Goal: Complete application form

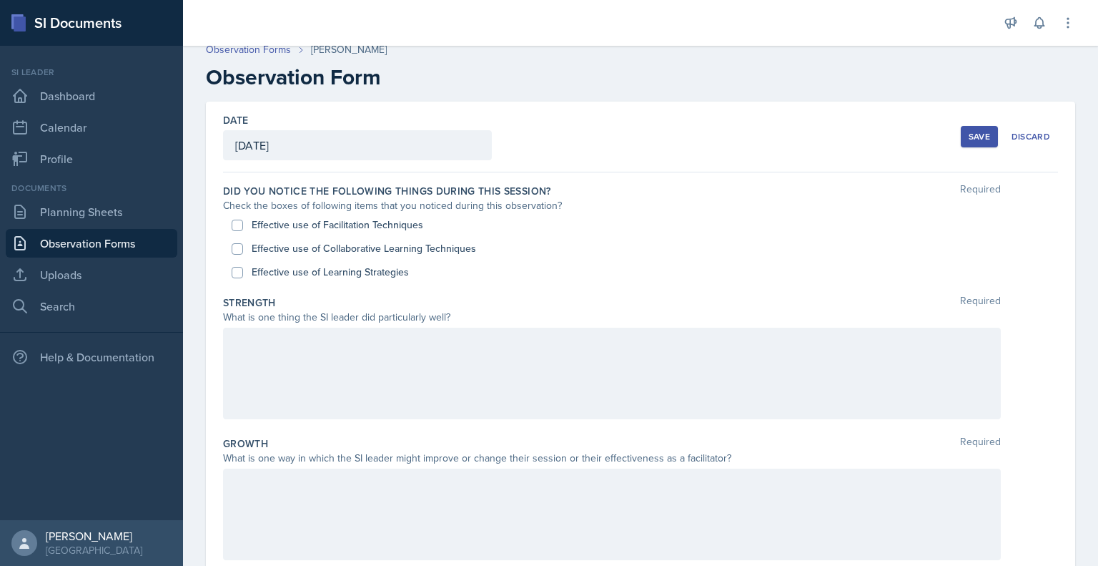
scroll to position [10, 0]
click at [366, 221] on label "Effective use of Facilitation Techniques" at bounding box center [338, 225] width 172 height 15
click at [243, 221] on input "Effective use of Facilitation Techniques" at bounding box center [237, 225] width 11 height 11
checkbox input "true"
click at [358, 250] on label "Effective use of Collaborative Learning Techniques" at bounding box center [364, 249] width 225 height 15
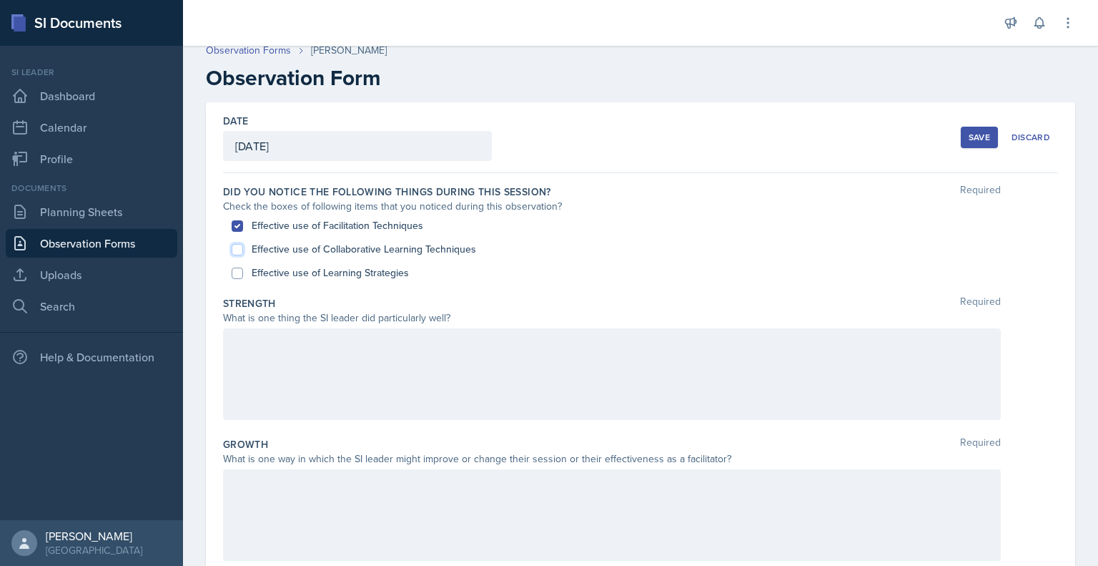
click at [243, 250] on input "Effective use of Collaborative Learning Techniques" at bounding box center [237, 249] width 11 height 11
checkbox input "true"
click at [356, 268] on label "Effective use of Learning Strategies" at bounding box center [330, 272] width 157 height 15
click at [243, 268] on input "Effective use of Learning Strategies" at bounding box center [237, 272] width 11 height 11
checkbox input "true"
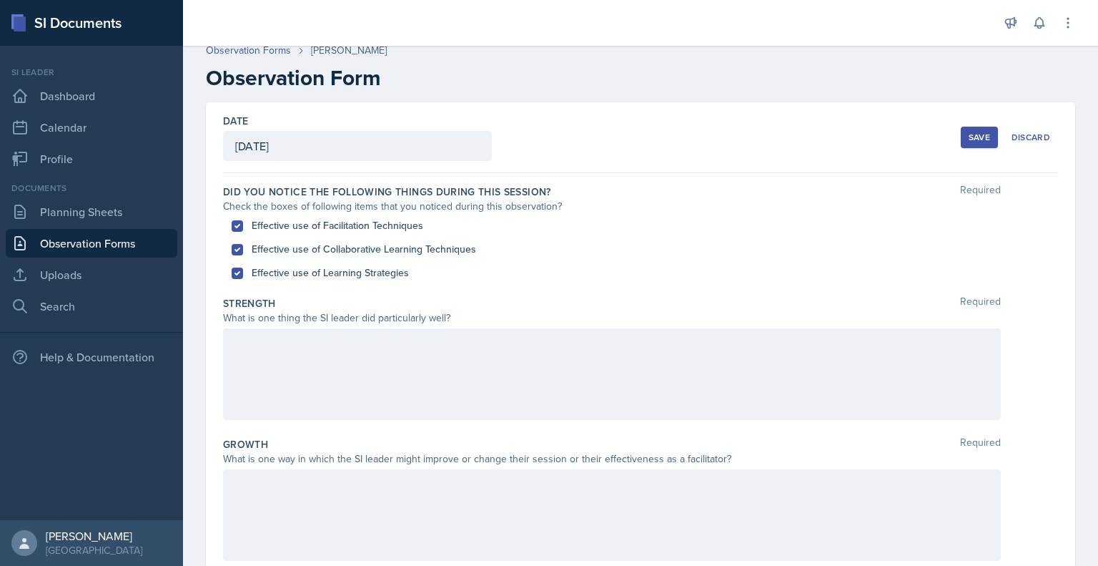
click at [377, 357] on div at bounding box center [612, 374] width 778 height 92
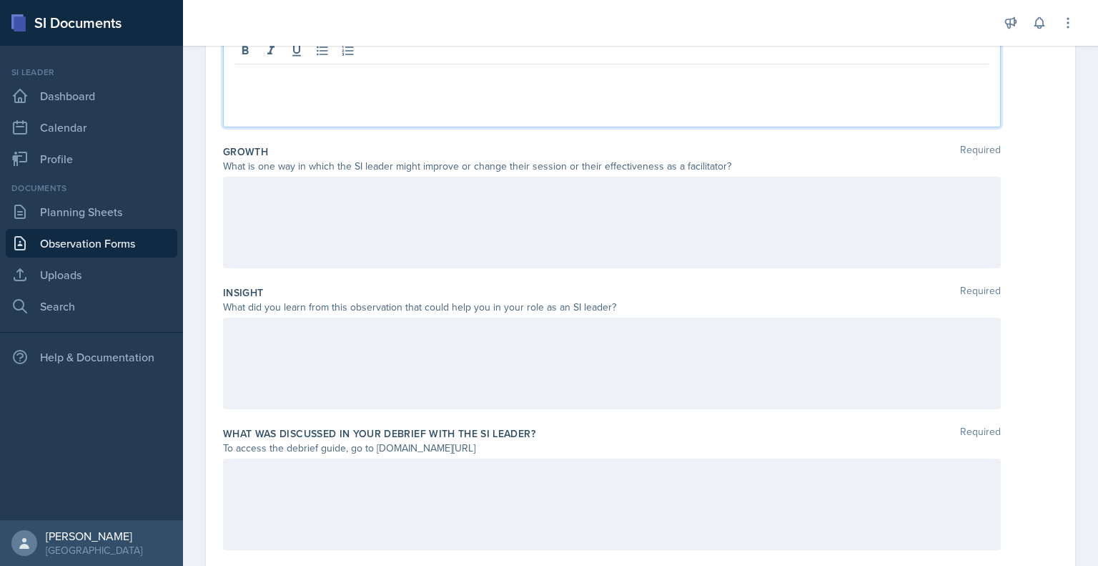
scroll to position [302, 0]
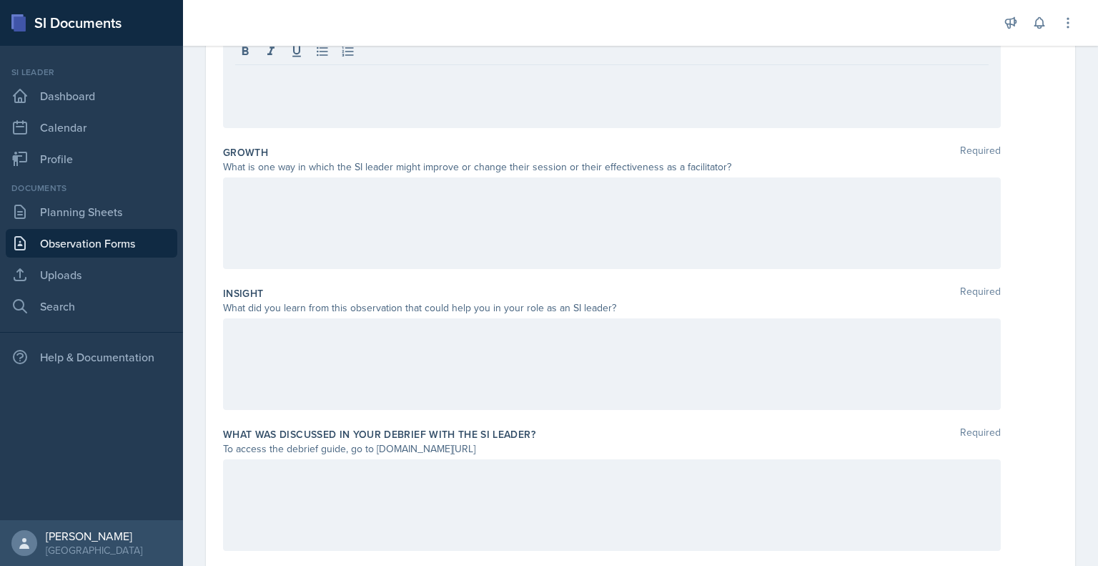
click at [441, 352] on div at bounding box center [612, 364] width 778 height 92
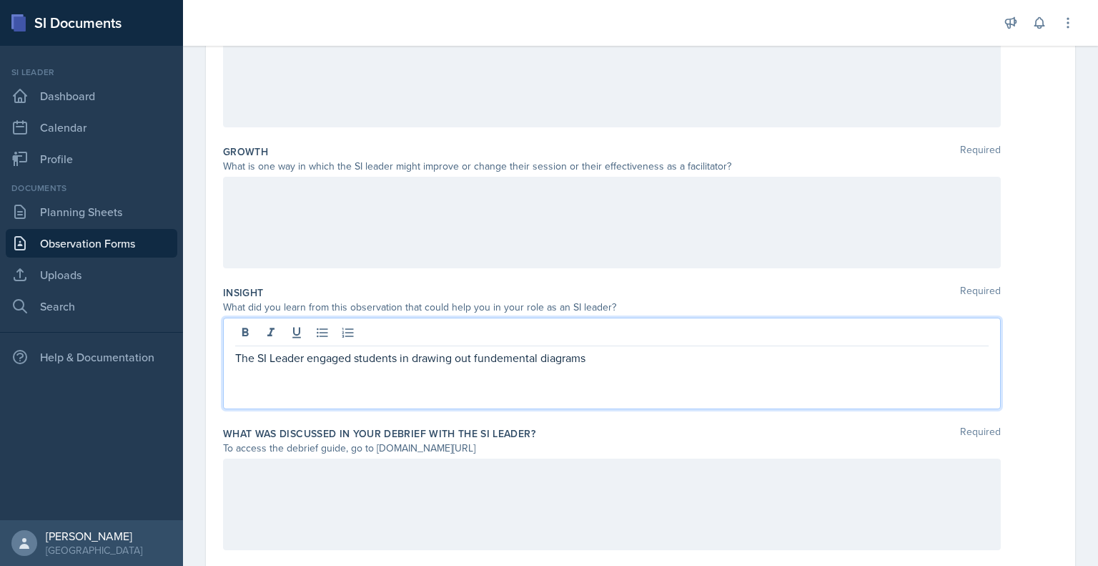
click at [503, 359] on p "The SI Leader engaged students in drawing out fundemental diagrams" at bounding box center [612, 357] width 754 height 17
click at [617, 360] on p "The SI Leader engaged students in drawing out fundamental diagrams" at bounding box center [612, 357] width 754 height 17
click at [617, 360] on p "The SI Leader engaged students in drawing out fundamental diagrams (punnet squa…" at bounding box center [612, 357] width 754 height 17
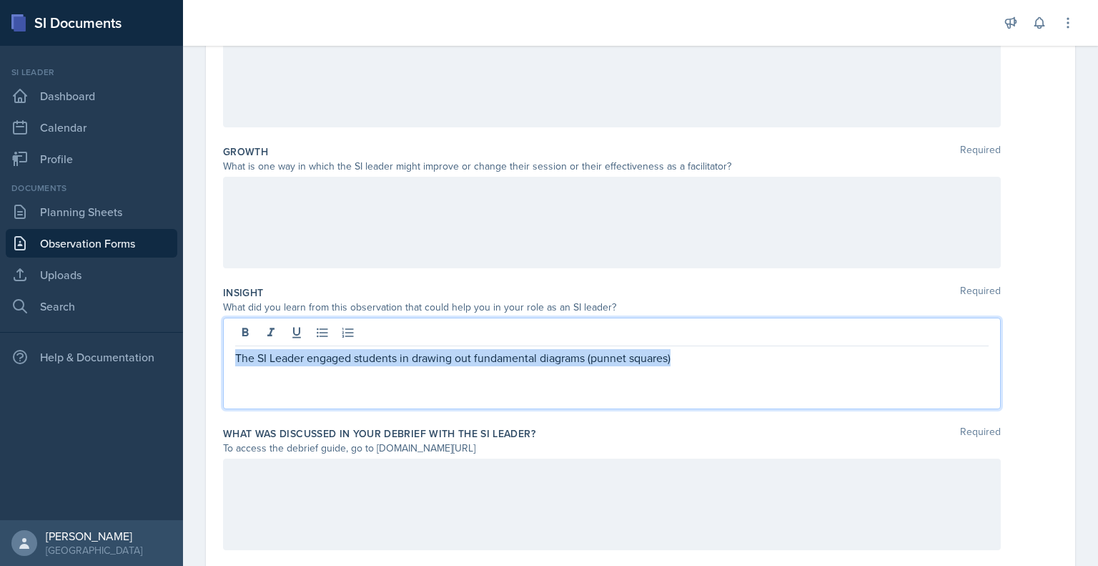
click at [617, 360] on p "The SI Leader engaged students in drawing out fundamental diagrams (punnet squa…" at bounding box center [612, 357] width 754 height 17
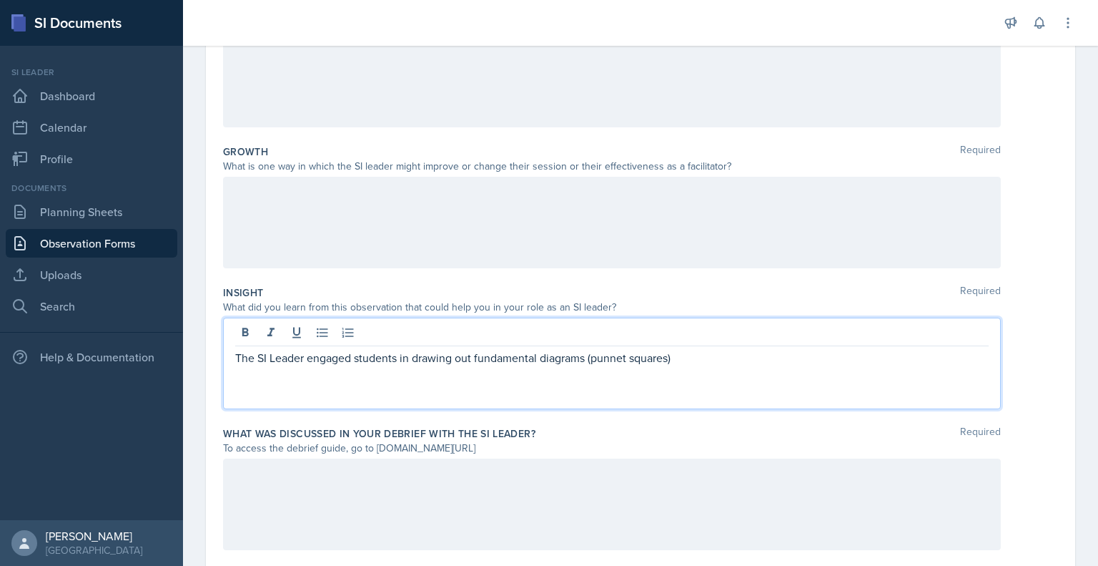
drag, startPoint x: 617, startPoint y: 360, endPoint x: 599, endPoint y: 391, distance: 36.5
click at [599, 393] on div "The SI Leader engaged students in drawing out fundamental diagrams (punnet squa…" at bounding box center [612, 364] width 778 height 92
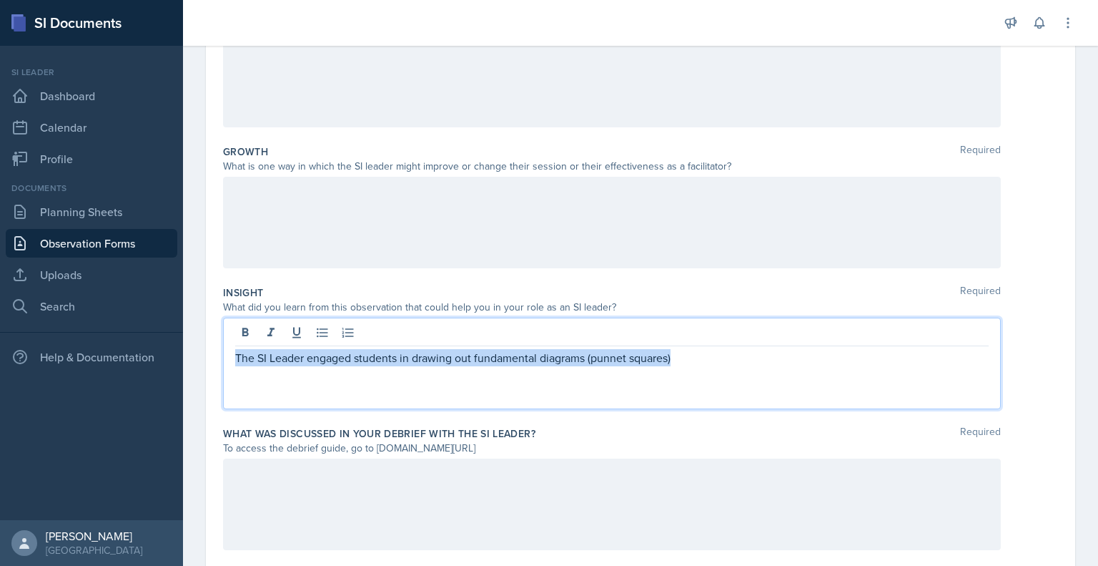
click at [616, 358] on p "The SI Leader engaged students in drawing out fundamental diagrams (punnet squa…" at bounding box center [612, 357] width 754 height 17
click at [640, 357] on p "The SI Leader engaged students in drawing out fundamental diagrams (punnet squa…" at bounding box center [612, 357] width 754 height 17
click at [628, 357] on p "The SI Leader engaged students in drawing out fundamental diagrams (punnet squa…" at bounding box center [612, 357] width 754 height 17
click at [724, 362] on div "The SI Leader engaged students in drawing out fundamental diagrams (punnet squa…" at bounding box center [612, 364] width 778 height 92
click at [667, 360] on p "The SI Leader engaged students in drawing out fundamental diagrams (punnet squa…" at bounding box center [612, 357] width 754 height 17
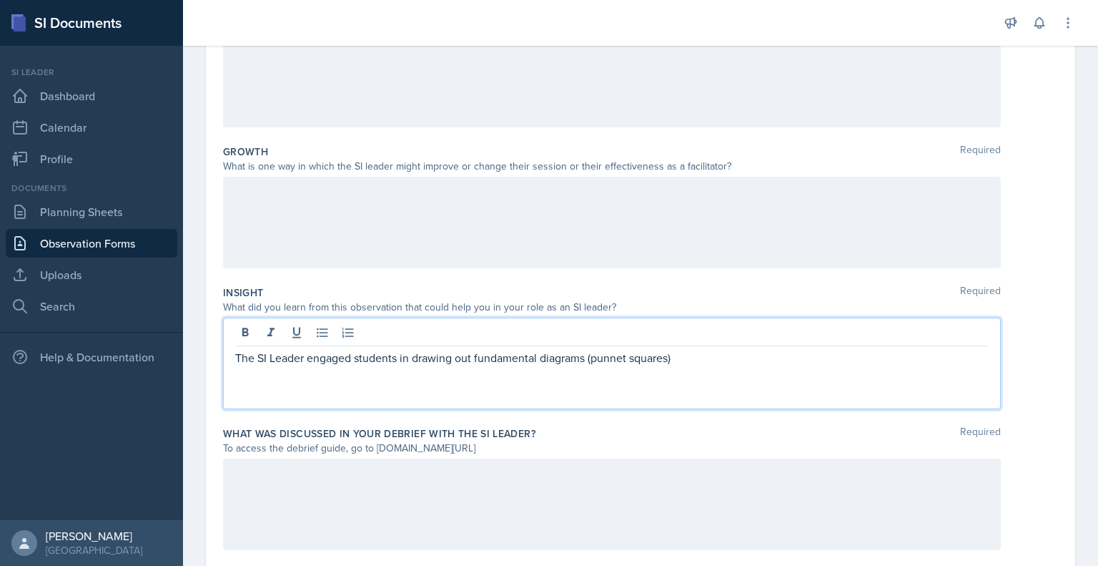
click at [624, 362] on p "The SI Leader engaged students in drawing out fundamental diagrams (punnet squa…" at bounding box center [612, 357] width 754 height 17
click at [707, 355] on p "The SI Leader engaged students in drawing out fundamental diagrams (punnett squ…" at bounding box center [612, 357] width 754 height 17
click at [709, 360] on p "The SI Leader engaged students in drawing out fundamental diagrams (Punnett squ…" at bounding box center [612, 357] width 754 height 17
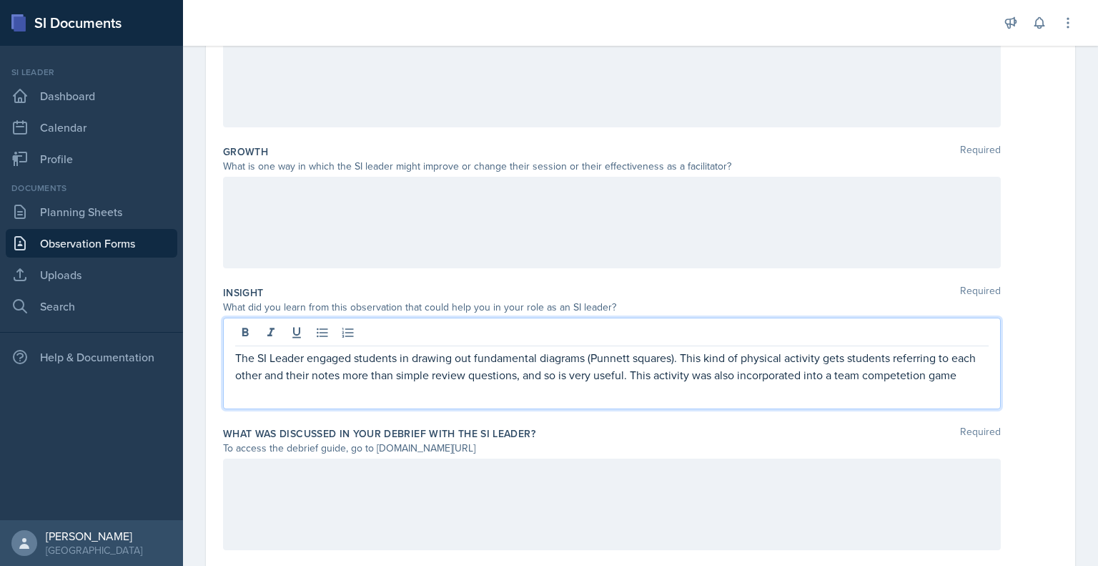
click at [933, 370] on p "The SI Leader engaged students in drawing out fundamental diagrams (Punnett squ…" at bounding box center [612, 366] width 754 height 34
click at [893, 383] on p "The SI Leader engaged students in drawing out fundamental diagrams (Punnett squ…" at bounding box center [612, 366] width 754 height 34
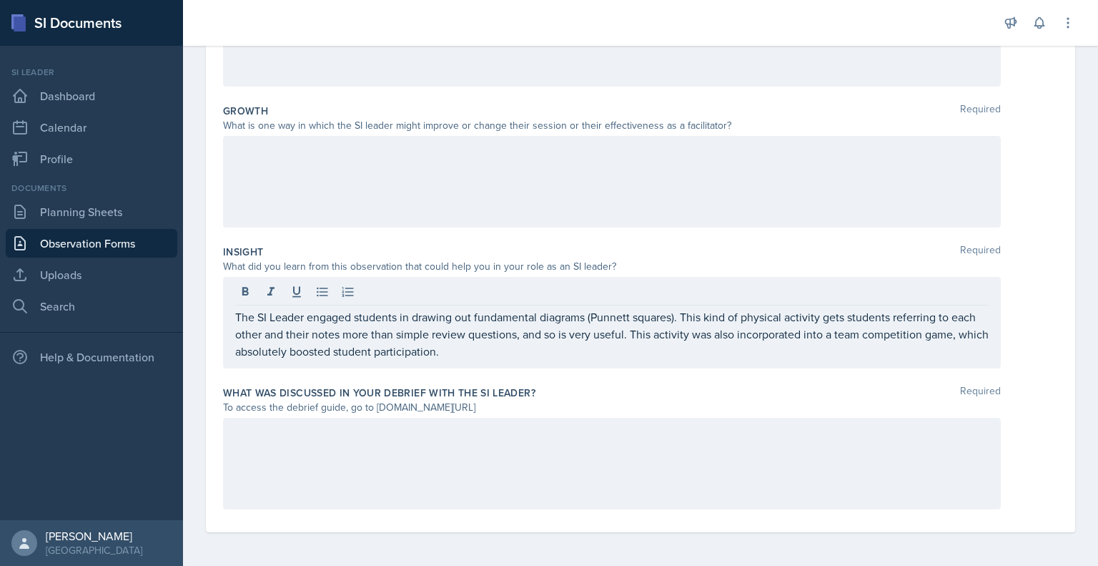
click at [693, 472] on div at bounding box center [612, 464] width 778 height 92
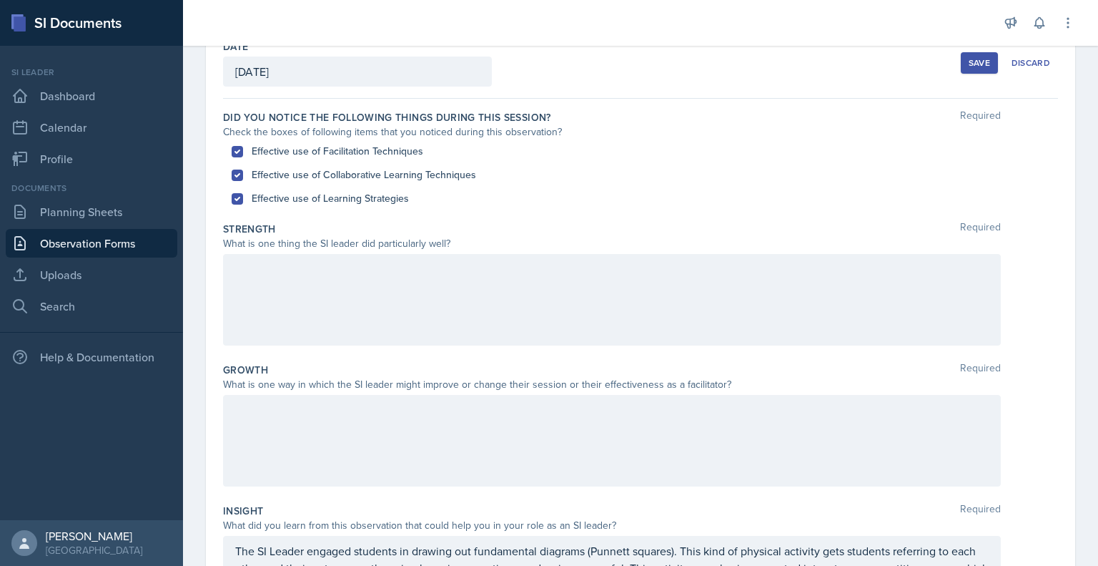
click at [410, 282] on div at bounding box center [612, 300] width 778 height 92
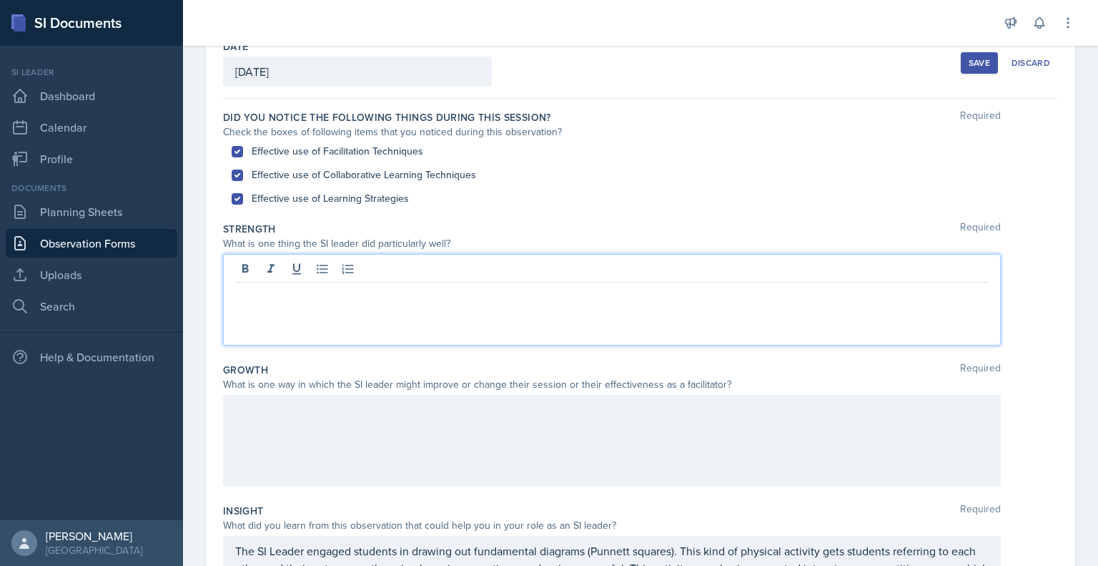
scroll to position [109, 0]
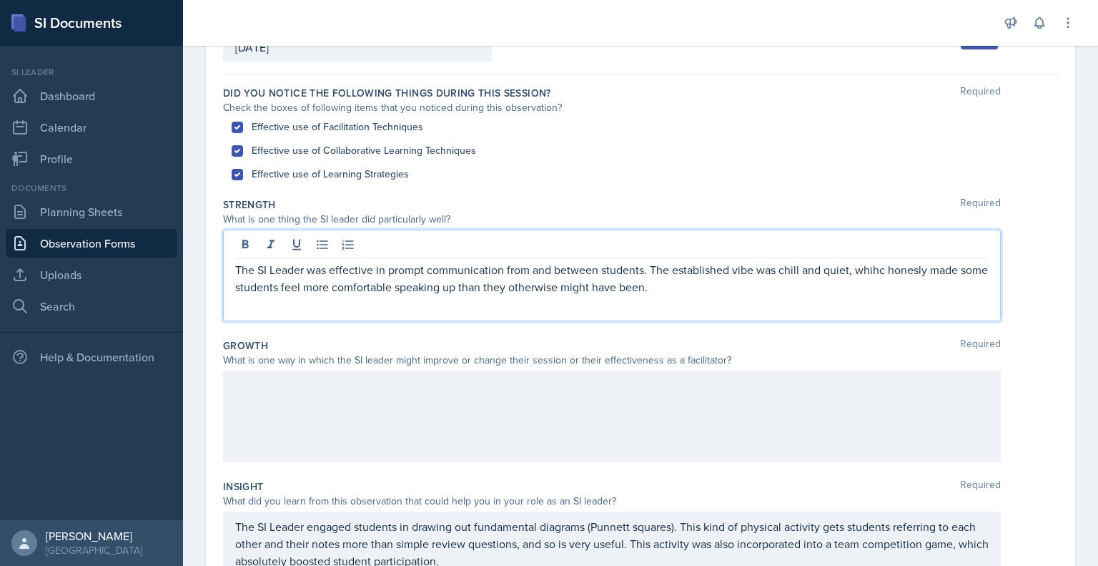
click at [873, 277] on p "The SI Leader was effective in prompt communication from and between students. …" at bounding box center [612, 278] width 754 height 34
click at [874, 273] on p "The SI Leader was effective in prompt communication from and between students. …" at bounding box center [612, 278] width 754 height 34
click at [907, 269] on p "The SI Leader was effective in prompt communication from and between students. …" at bounding box center [612, 278] width 754 height 34
click at [772, 288] on p "The SI Leader was effective in prompt communication from and between students. …" at bounding box center [612, 278] width 754 height 34
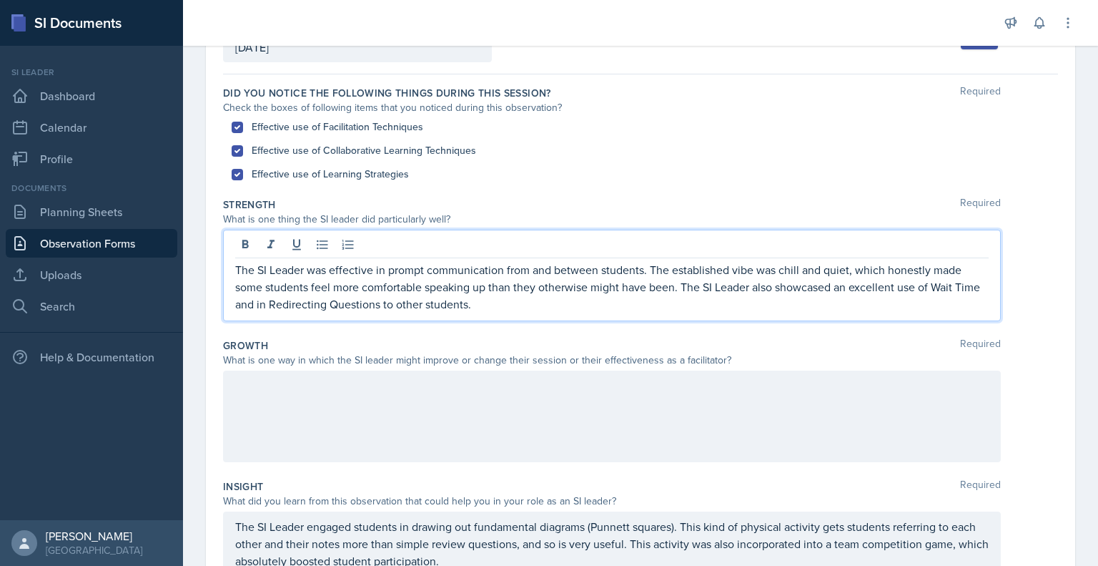
click at [697, 400] on div at bounding box center [612, 416] width 778 height 92
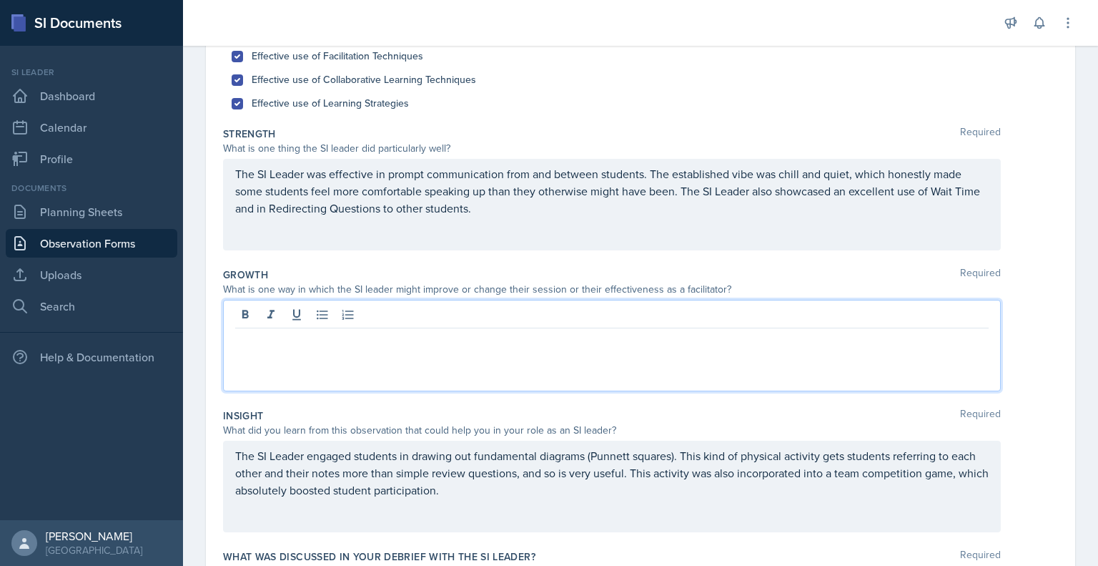
scroll to position [181, 0]
click at [471, 343] on p "The SI Leader could look into more ways of "gameify" at bounding box center [612, 338] width 754 height 17
click at [234, 340] on div "The SI Leader could look into more ways of making course content into games," at bounding box center [612, 344] width 778 height 92
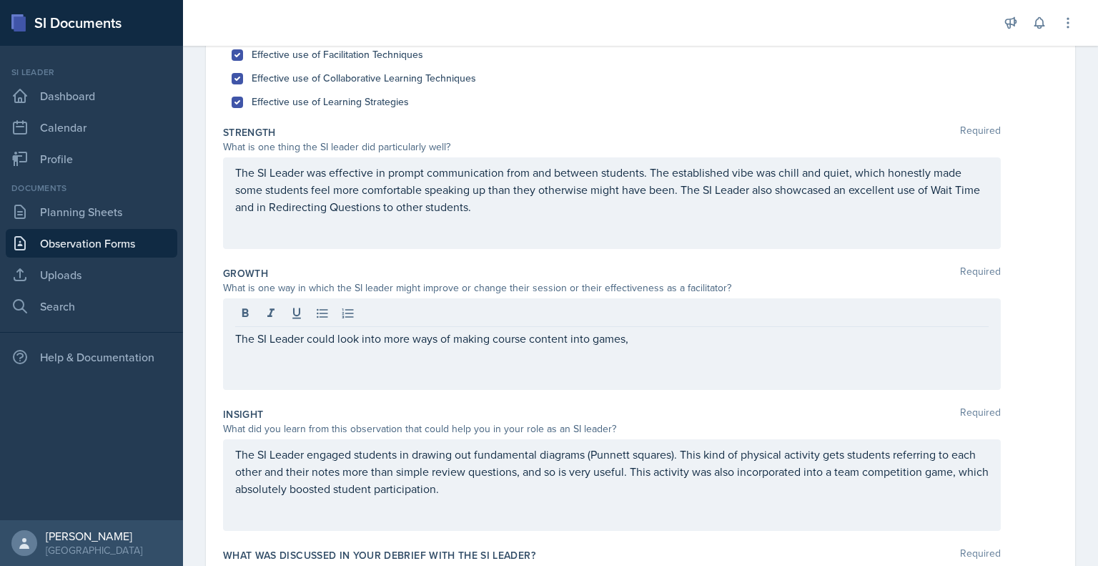
click at [215, 324] on div "Date [DATE] [DATE] 31 1 2 3 4 5 6 7 8 9 10 11 12 13 14 15 16 17 18 19 20 21 22 …" at bounding box center [641, 312] width 870 height 763
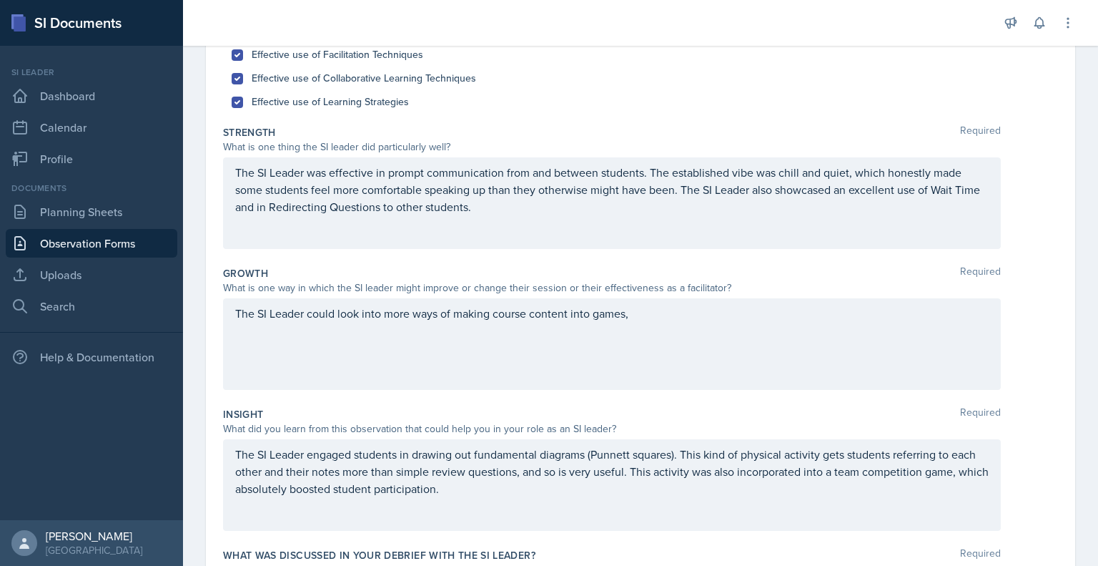
click at [259, 323] on div "The SI Leader could look into more ways of making course content into games," at bounding box center [612, 344] width 778 height 92
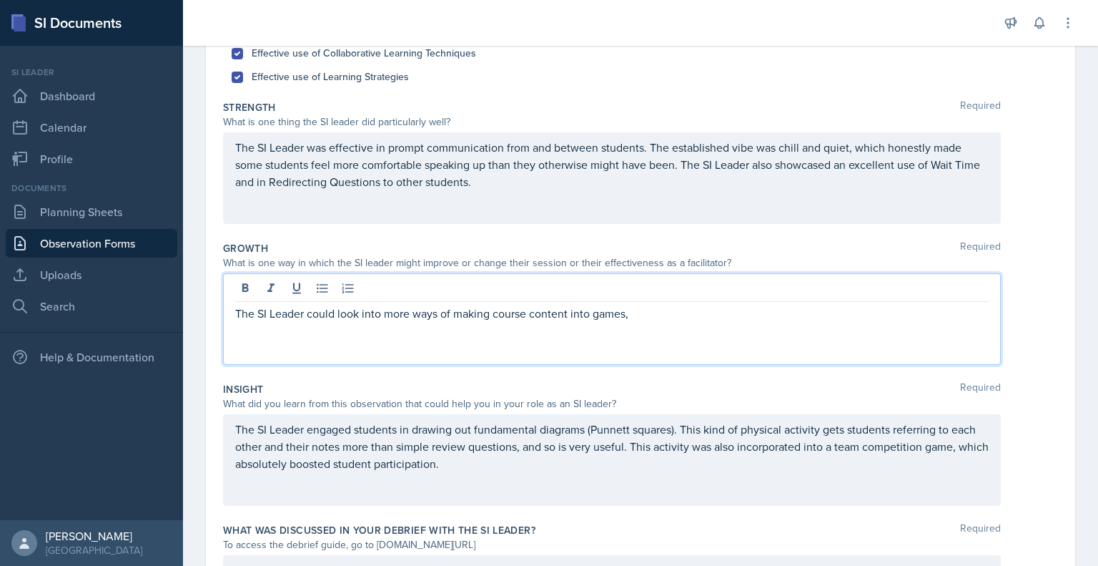
click at [243, 312] on p "The SI Leader could look into more ways of making course content into games," at bounding box center [612, 313] width 754 height 17
click at [325, 314] on p "To avoid the repetative nature of quizzes in SI Sessions, the SI Leader could l…" at bounding box center [612, 313] width 754 height 17
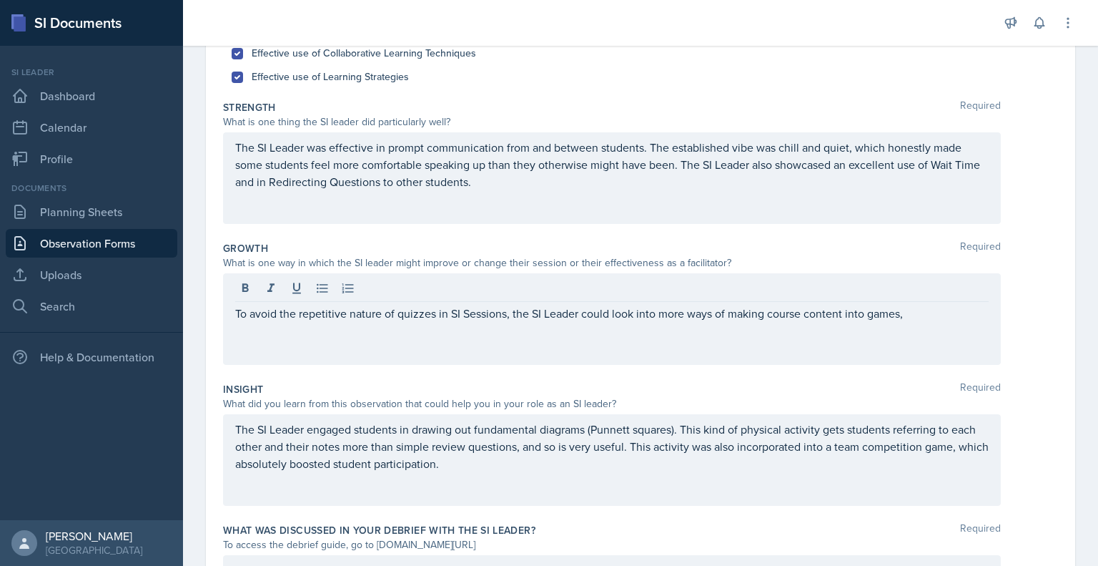
click at [925, 325] on div "To avoid the repetitive nature of quizzes in SI Sessions, the SI Leader could l…" at bounding box center [612, 319] width 778 height 92
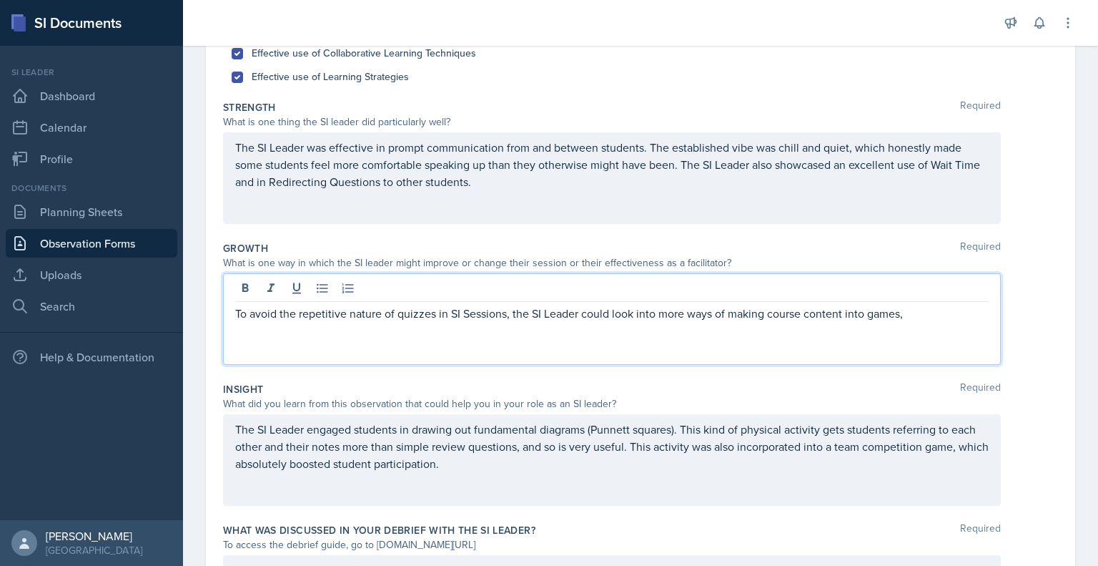
click at [918, 312] on p "To avoid the repetitive nature of quizzes in SI Sessions, the SI Leader could l…" at bounding box center [612, 313] width 754 height 17
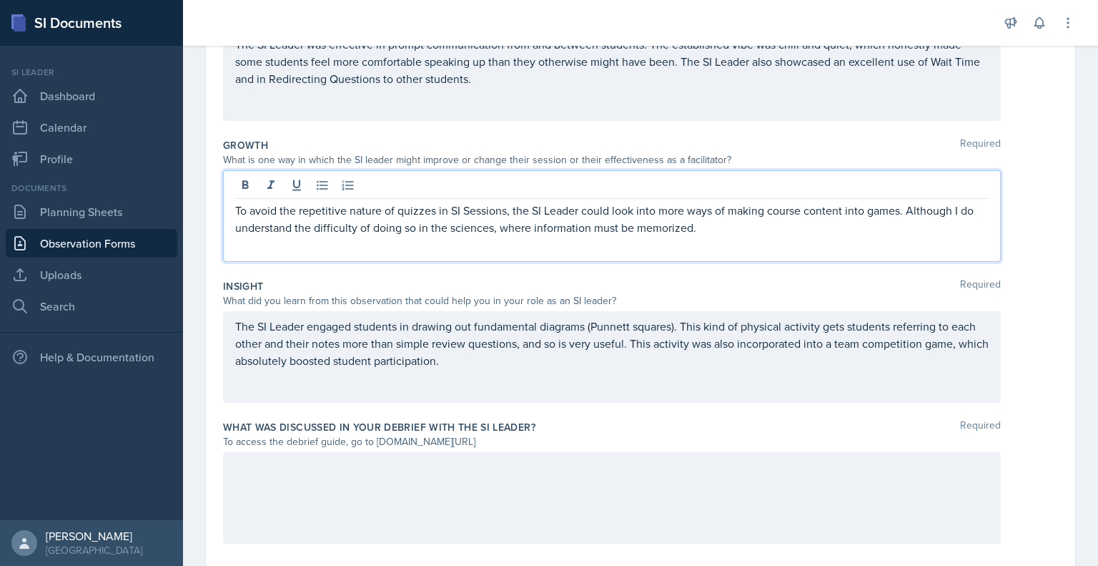
scroll to position [343, 0]
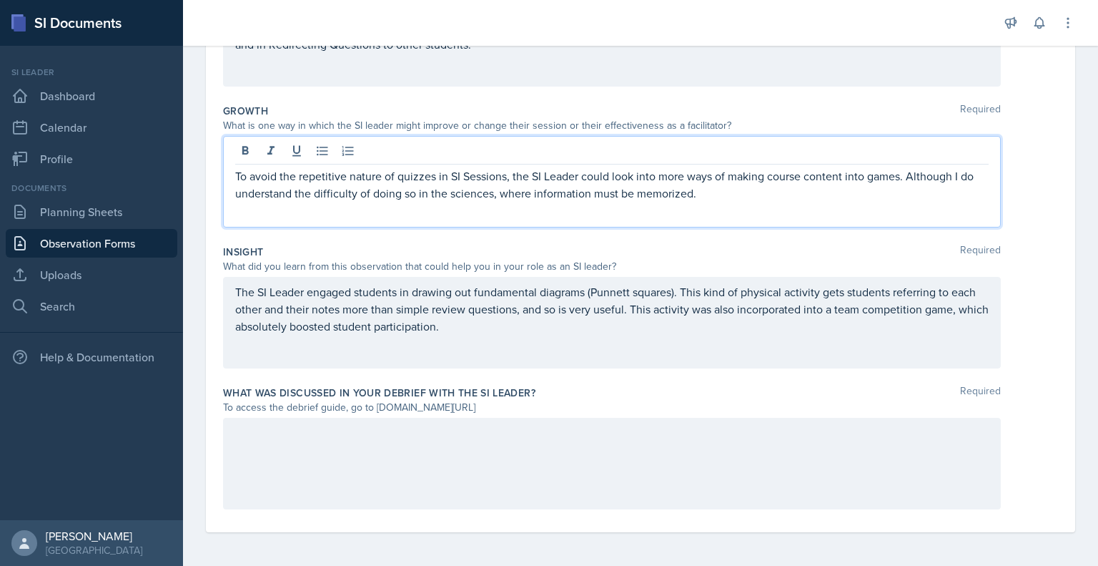
click at [453, 195] on p "To avoid the repetitive nature of quizzes in SI Sessions, the SI Leader could l…" at bounding box center [612, 184] width 754 height 34
click at [692, 197] on p "To avoid the repetitive nature of quizzes in SI Sessions, the SI Leader could l…" at bounding box center [612, 184] width 754 height 34
click at [534, 445] on div at bounding box center [612, 464] width 778 height 92
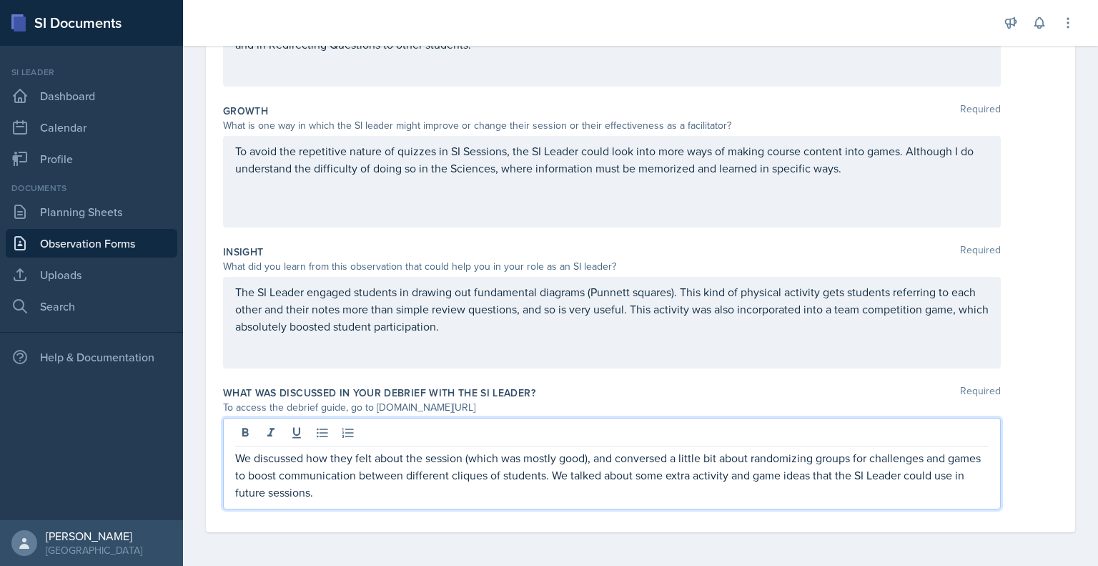
click at [347, 457] on p "We discussed how they felt about the session (which was mostly good), and conve…" at bounding box center [612, 474] width 754 height 51
click at [398, 493] on p "We discussed how the SI Leader felt about the session (which was mostly good), …" at bounding box center [612, 474] width 754 height 51
click at [626, 471] on p "We discussed how the SI Leader felt about the session (which was mostly good), …" at bounding box center [612, 474] width 754 height 51
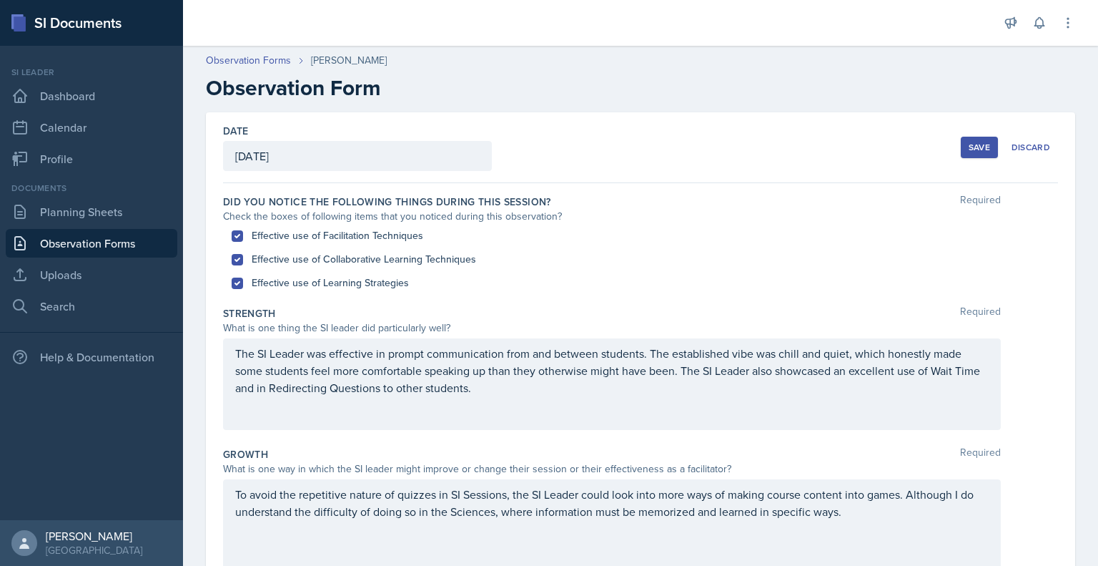
click at [969, 148] on div "Save" at bounding box center [979, 147] width 21 height 11
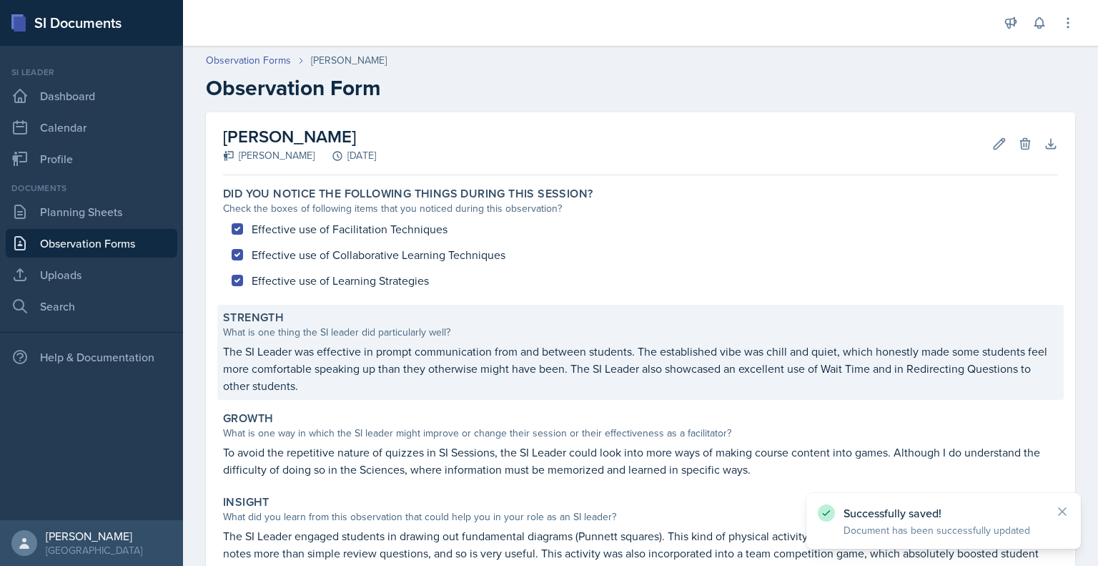
scroll to position [195, 0]
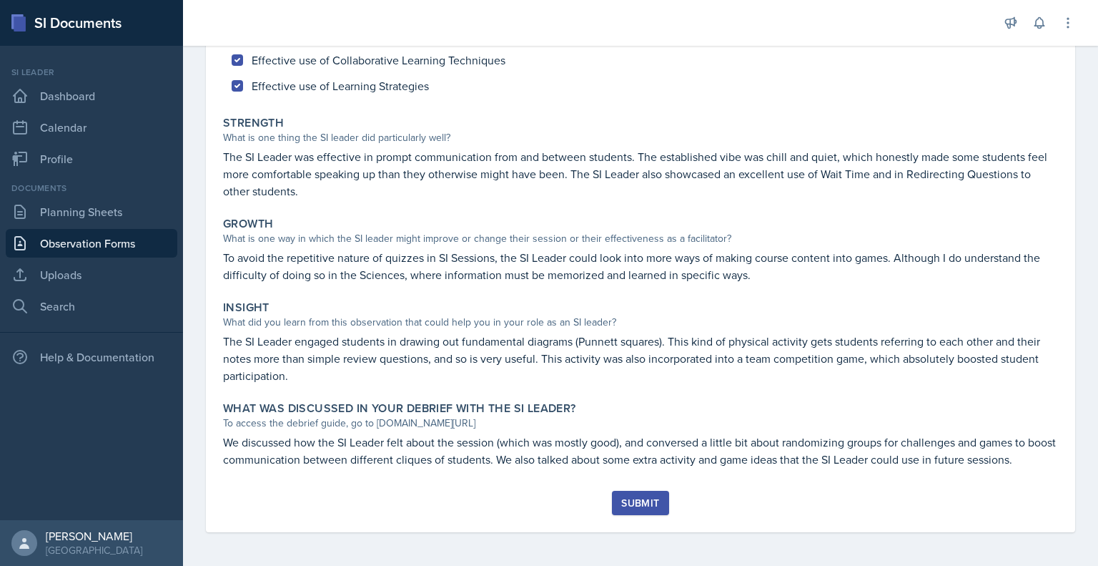
click at [641, 497] on div "Submit" at bounding box center [640, 502] width 38 height 11
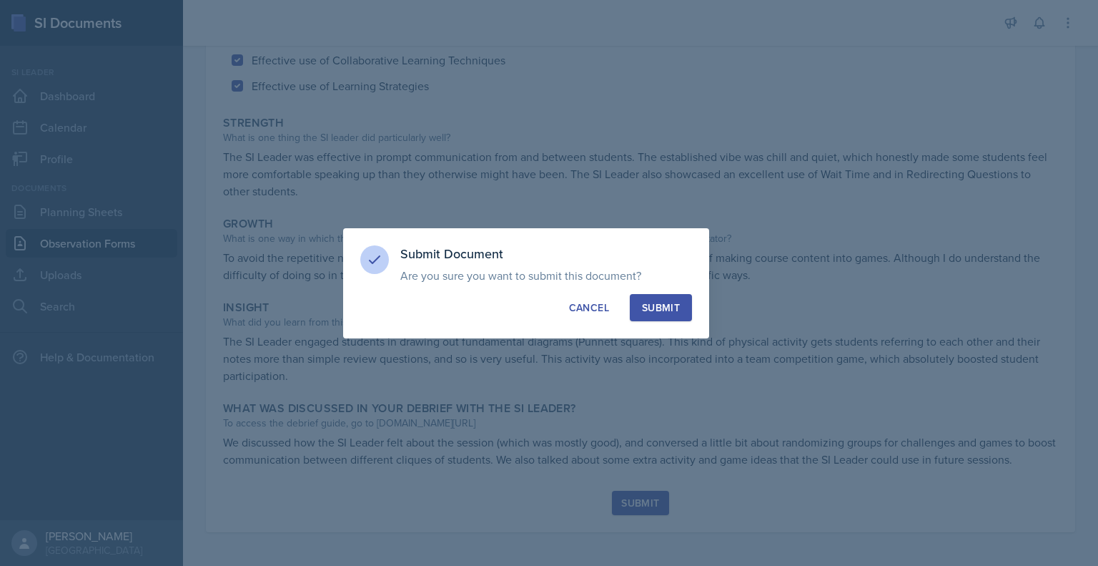
click at [676, 297] on button "Submit" at bounding box center [661, 307] width 62 height 27
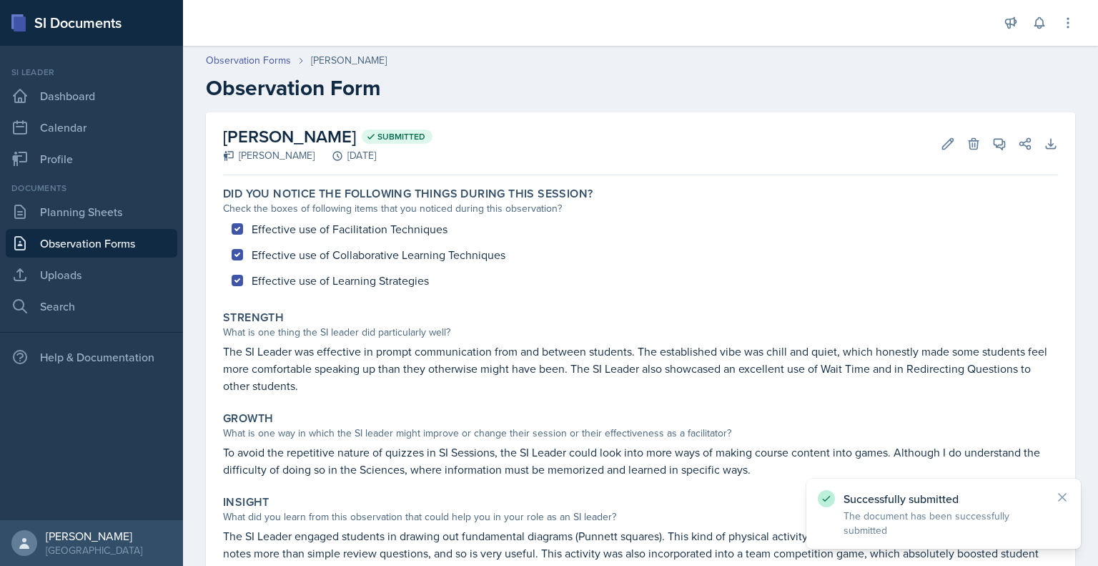
scroll to position [153, 0]
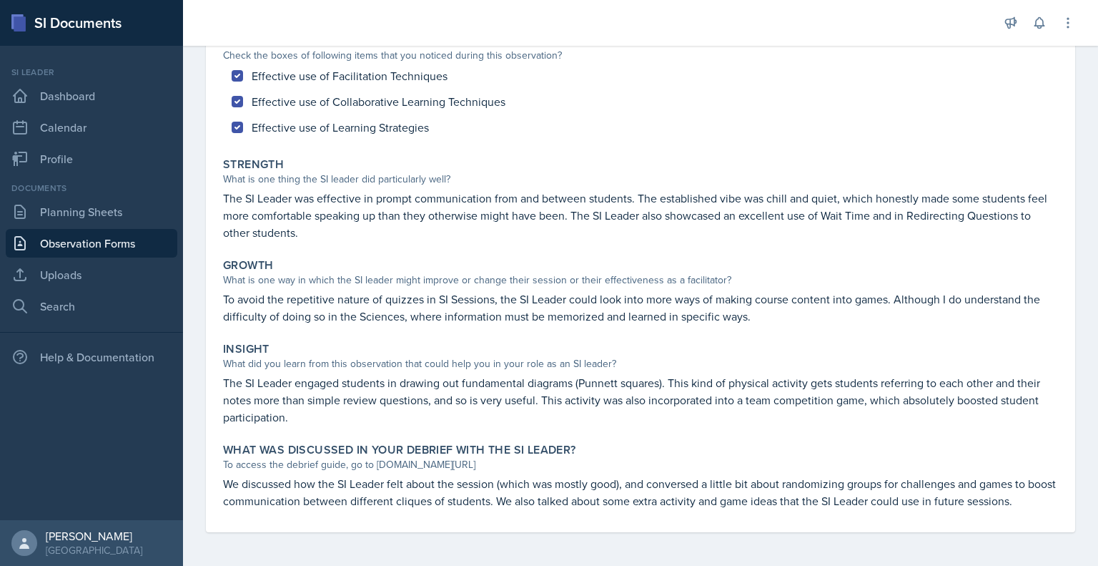
click at [1020, 126] on div "Effective use of Facilitation Techniques Effective use of Collaborative Learnin…" at bounding box center [640, 101] width 835 height 77
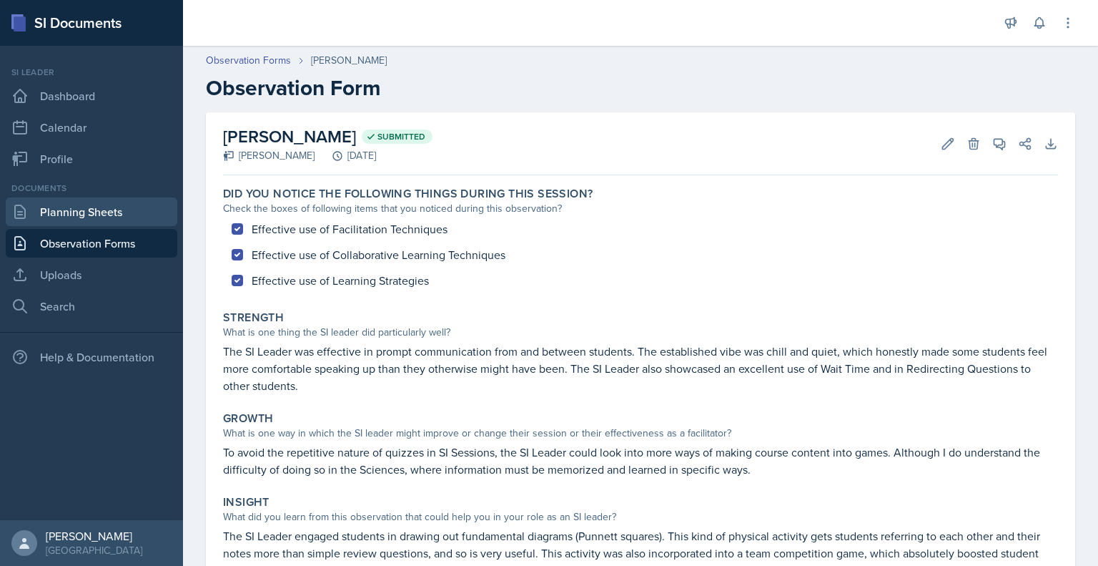
click at [107, 207] on link "Planning Sheets" at bounding box center [92, 211] width 172 height 29
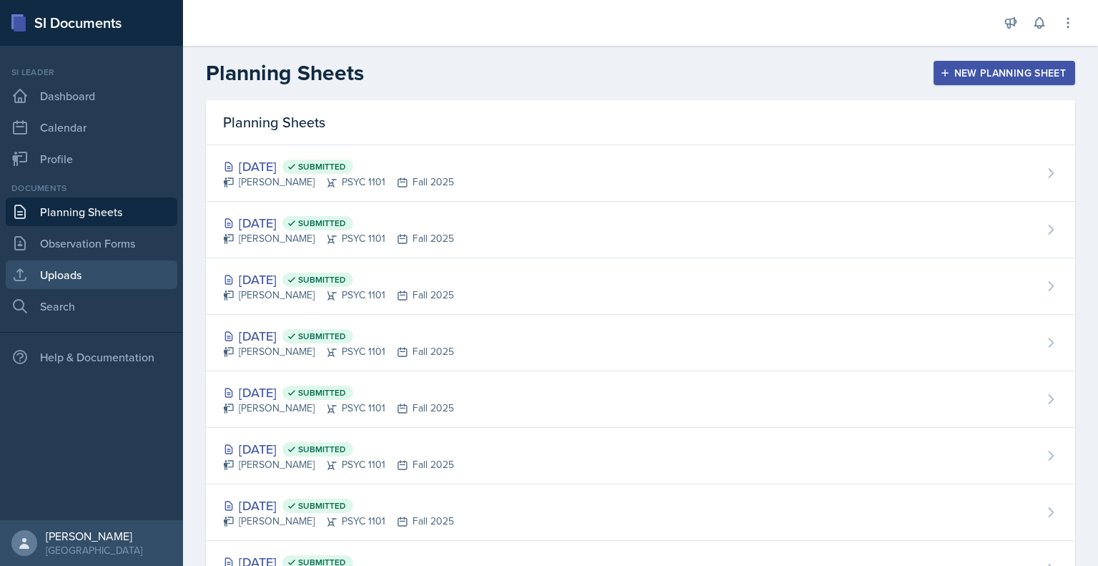
click at [90, 287] on link "Uploads" at bounding box center [92, 274] width 172 height 29
